Goal: Find specific page/section: Find specific page/section

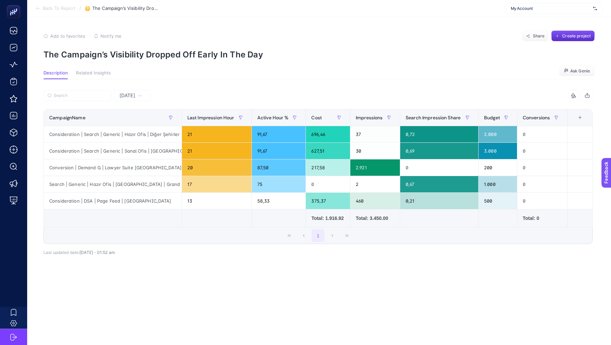
click at [524, 9] on span "My Account" at bounding box center [550, 8] width 79 height 5
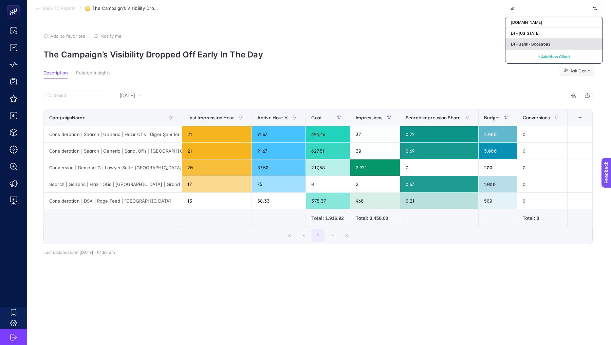
type input "dtf"
click at [531, 41] on span "DTF Bank - Boostroas" at bounding box center [530, 43] width 39 height 5
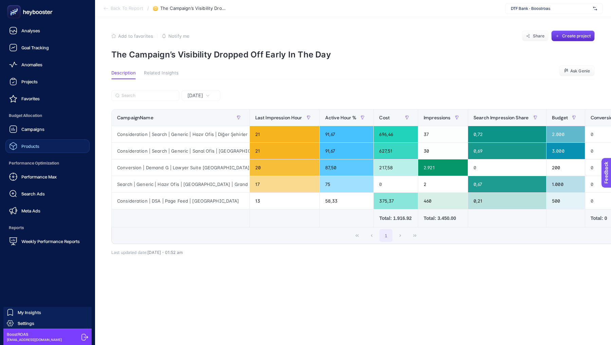
click at [28, 146] on span "Products" at bounding box center [30, 145] width 18 height 5
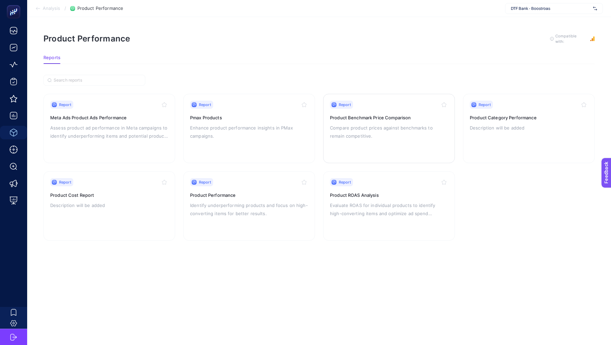
click at [373, 104] on div "Report" at bounding box center [389, 105] width 118 height 8
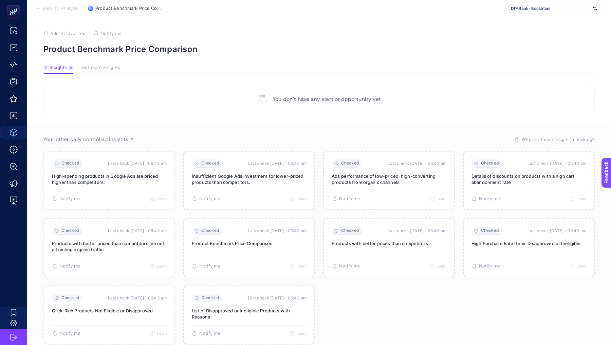
click at [534, 8] on span "DTF Bank - Boostroas" at bounding box center [550, 8] width 79 height 5
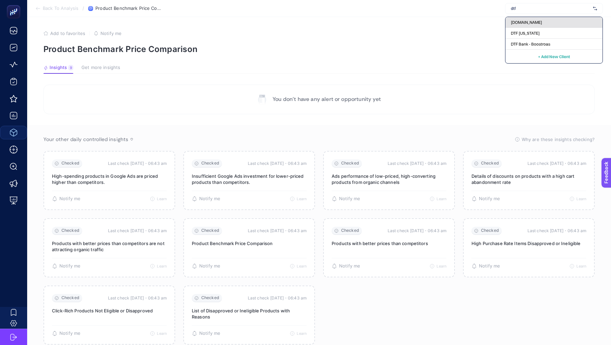
type input "dtf"
click at [538, 25] on div "[DOMAIN_NAME]" at bounding box center [554, 22] width 97 height 11
